Goal: Navigation & Orientation: Go to known website

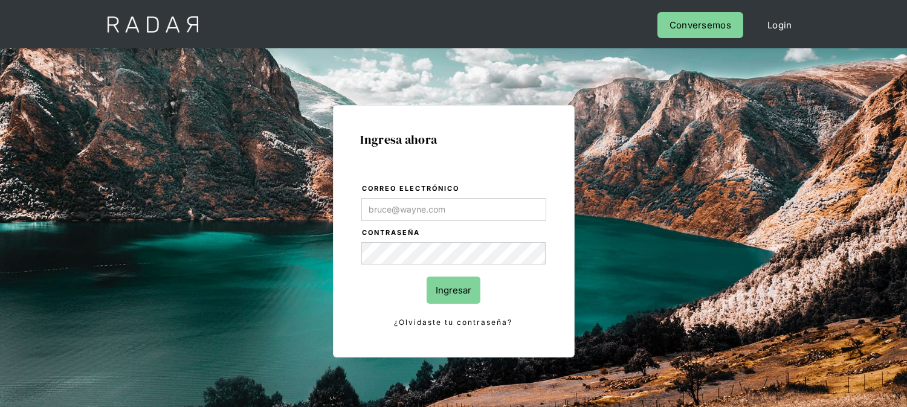
type input "[EMAIL_ADDRESS][DOMAIN_NAME]"
click at [452, 282] on input "Ingresar" at bounding box center [454, 290] width 54 height 27
